Goal: Task Accomplishment & Management: Manage account settings

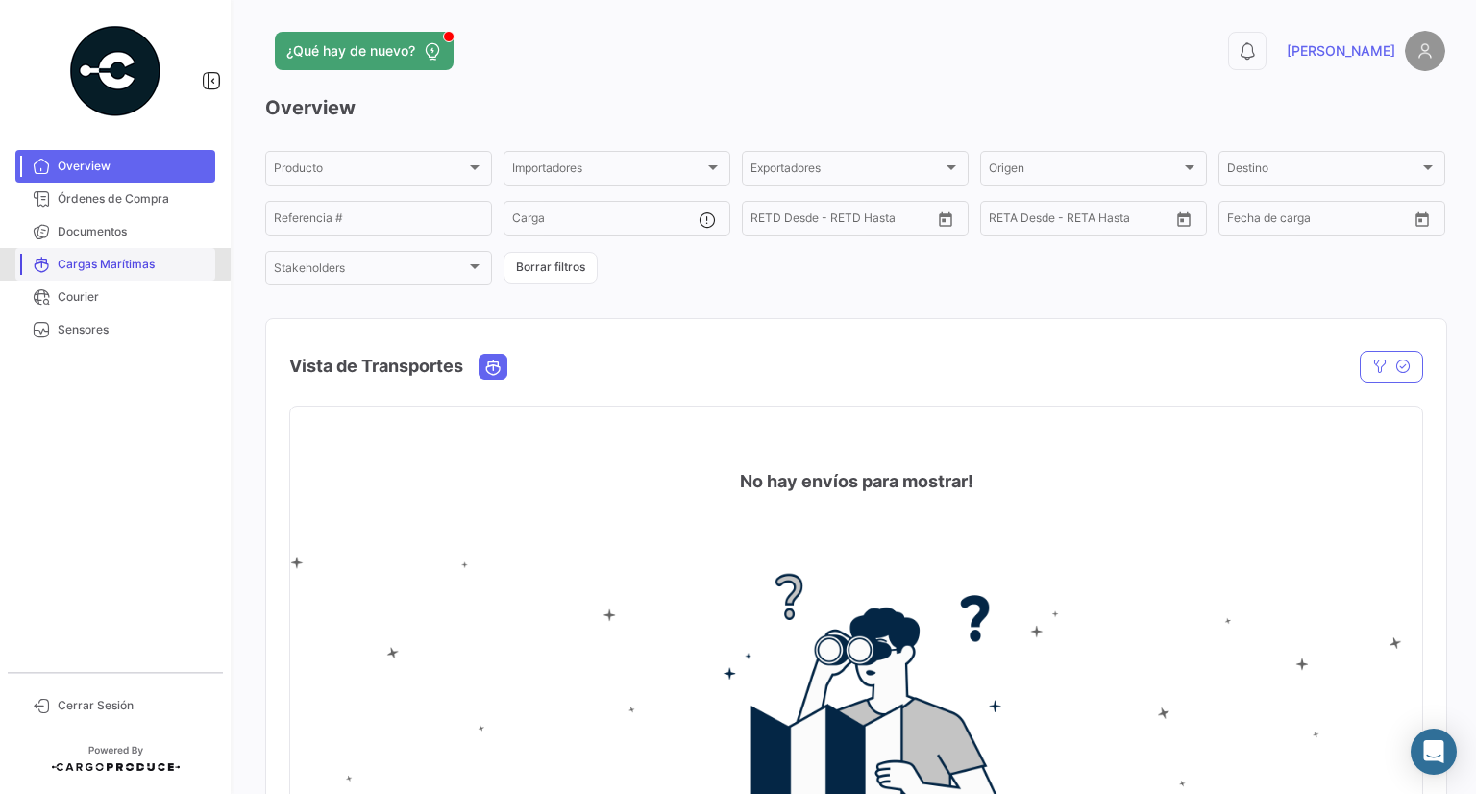
click at [93, 248] on link "Cargas Marítimas" at bounding box center [115, 264] width 200 height 33
click at [115, 234] on span "Documentos" at bounding box center [133, 231] width 150 height 17
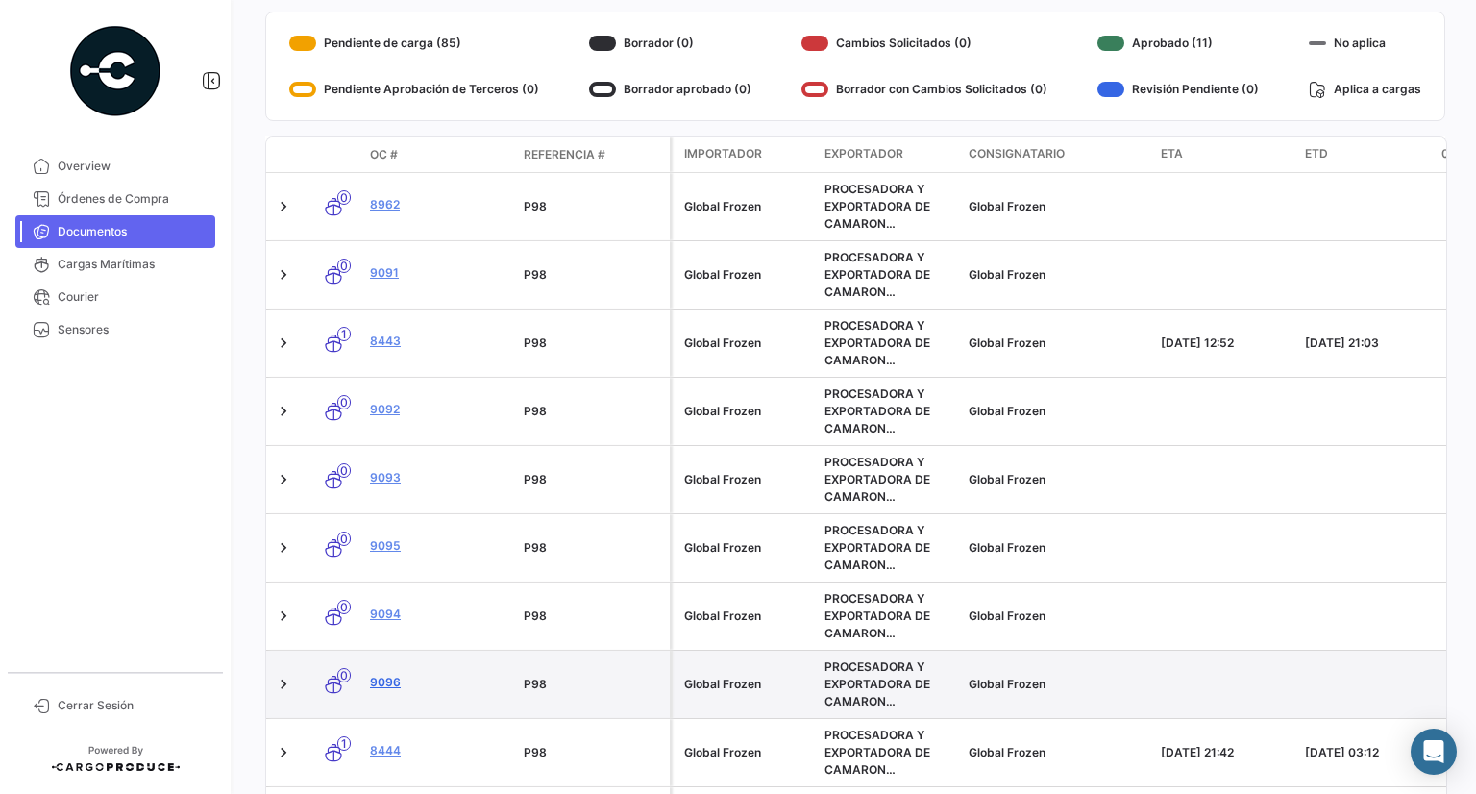
scroll to position [490, 0]
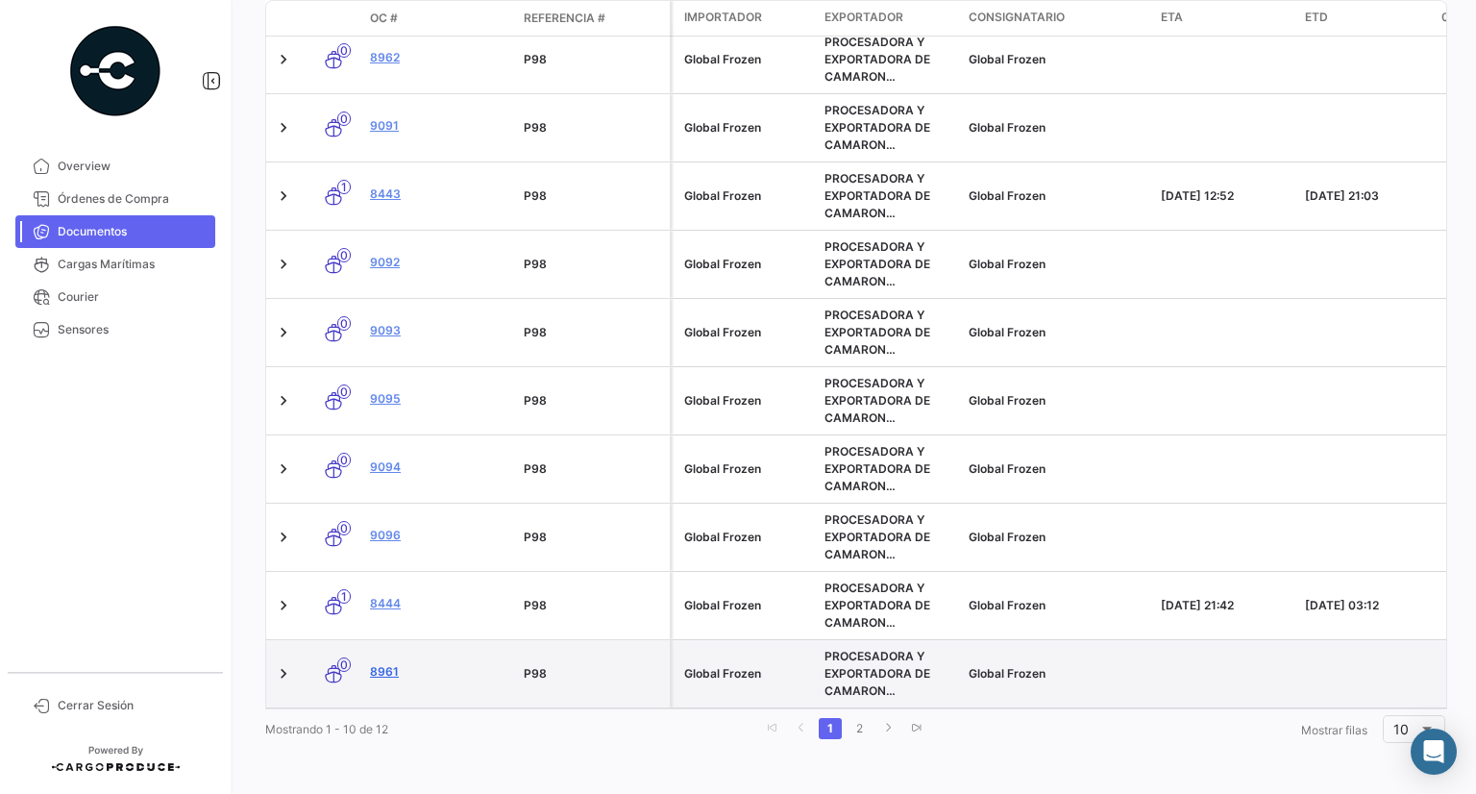
click at [379, 663] on link "8961" at bounding box center [439, 671] width 138 height 17
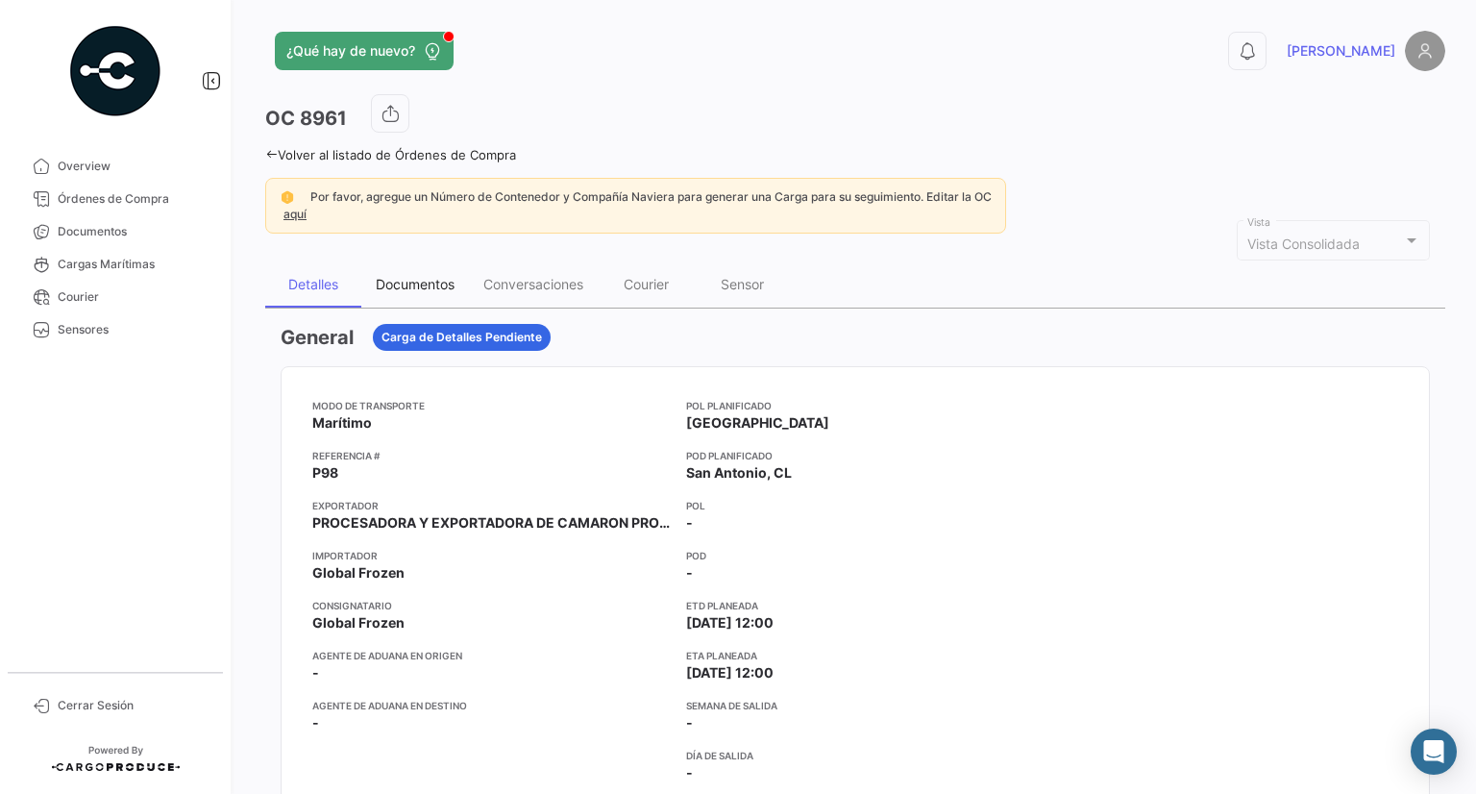
click at [427, 284] on div "Documentos" at bounding box center [415, 284] width 79 height 16
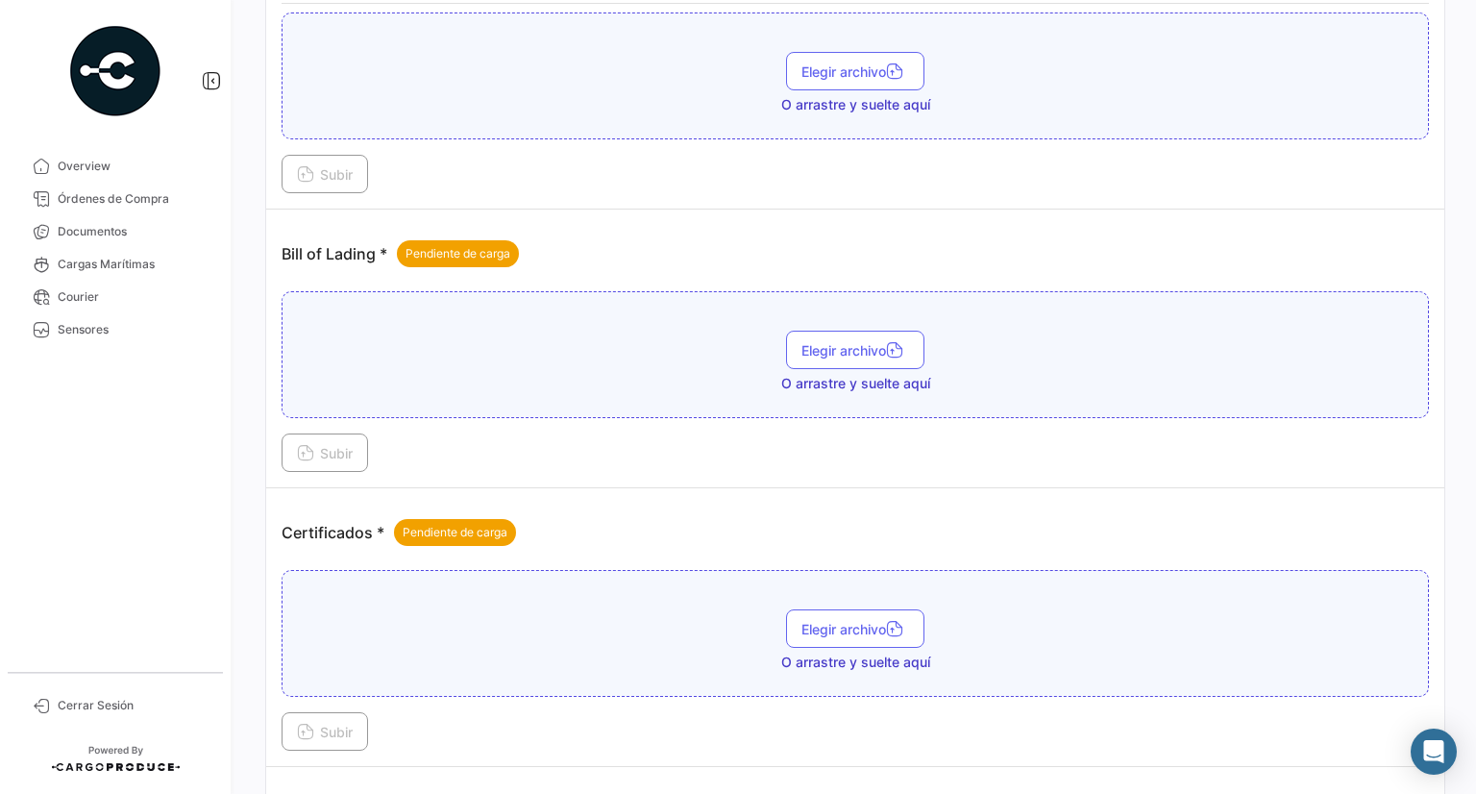
scroll to position [1415, 0]
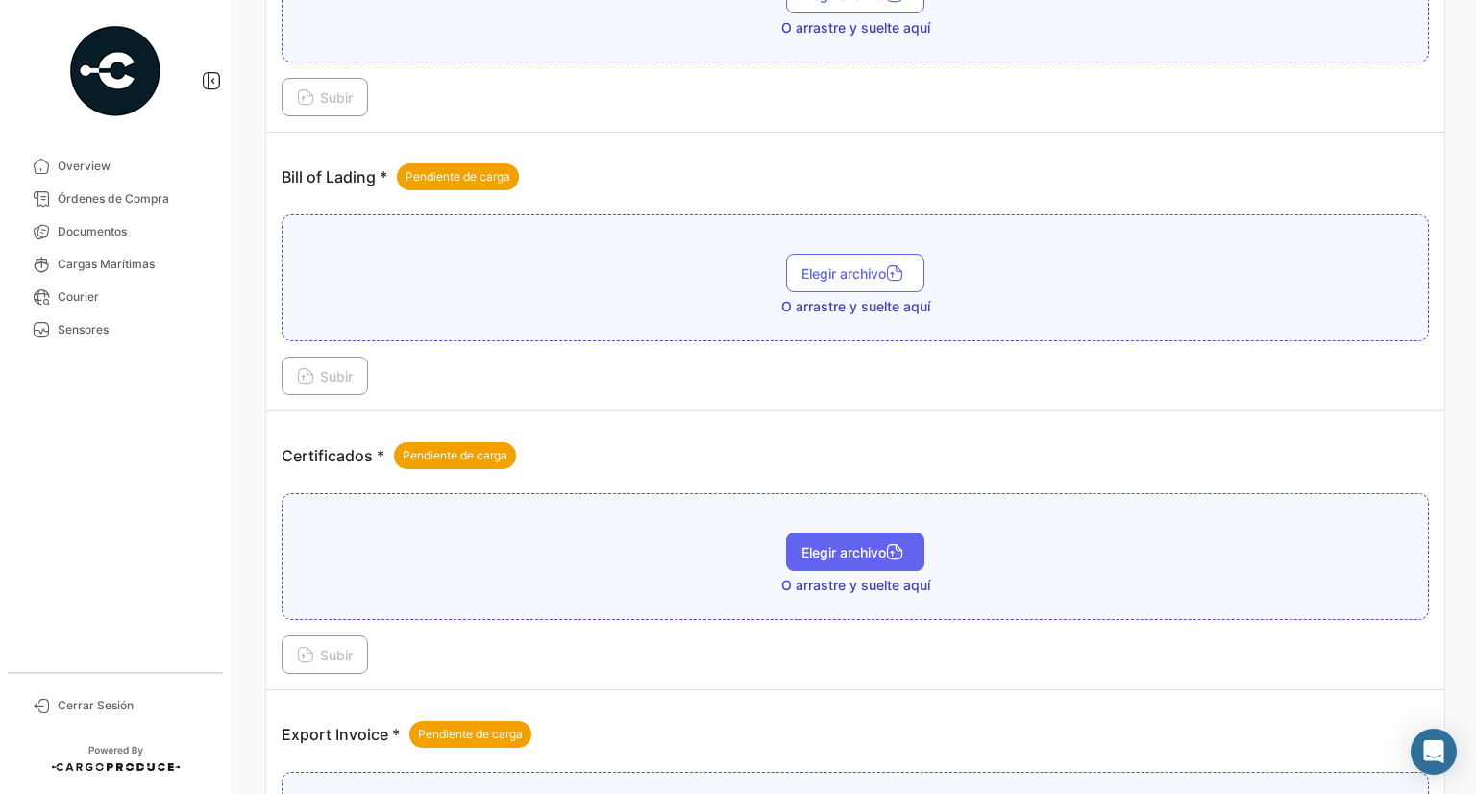
click at [858, 547] on button "Elegir archivo" at bounding box center [855, 551] width 138 height 38
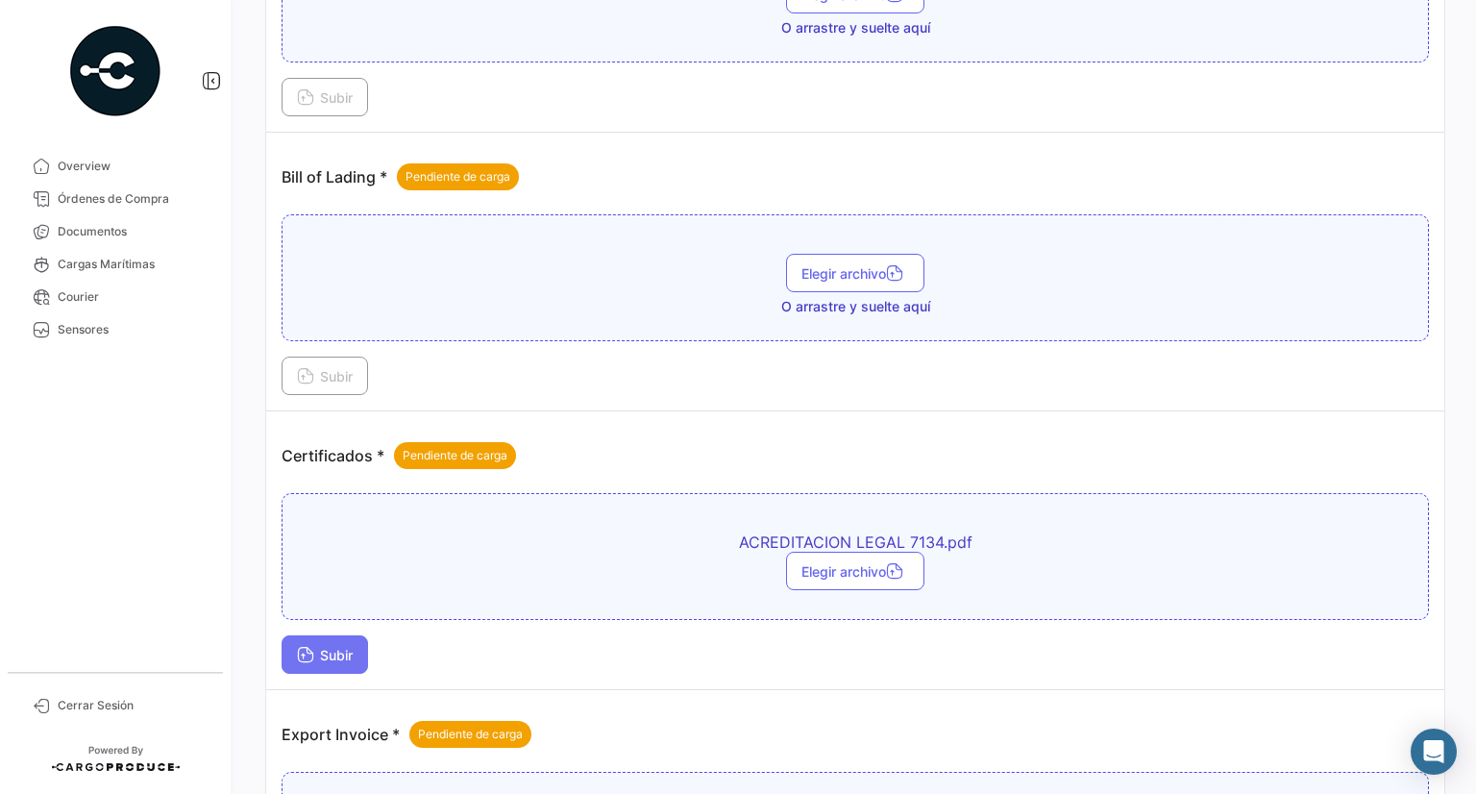
click at [348, 647] on span "Subir" at bounding box center [325, 655] width 56 height 16
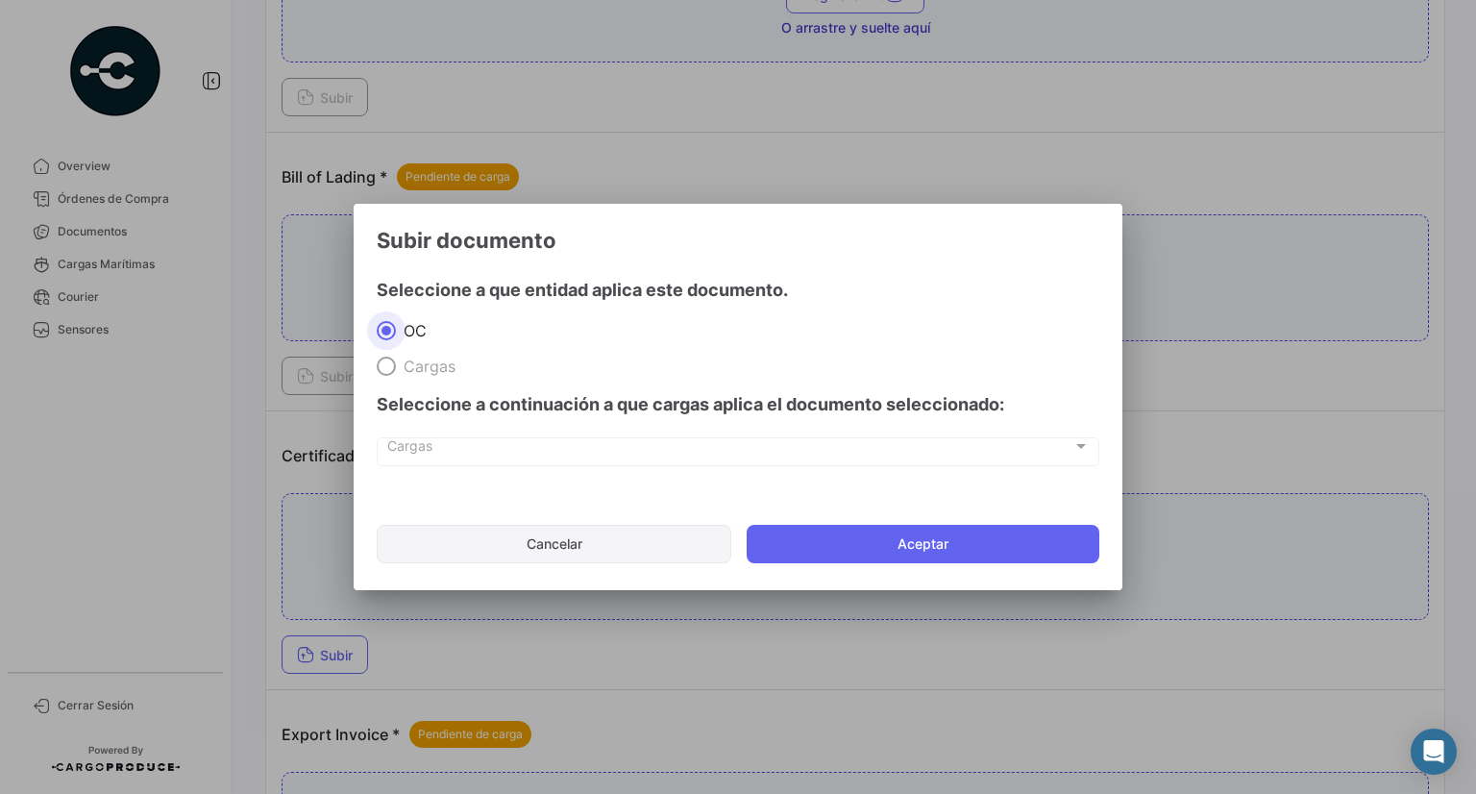
click at [609, 546] on button "Cancelar" at bounding box center [554, 544] width 355 height 38
